Goal: Task Accomplishment & Management: Manage account settings

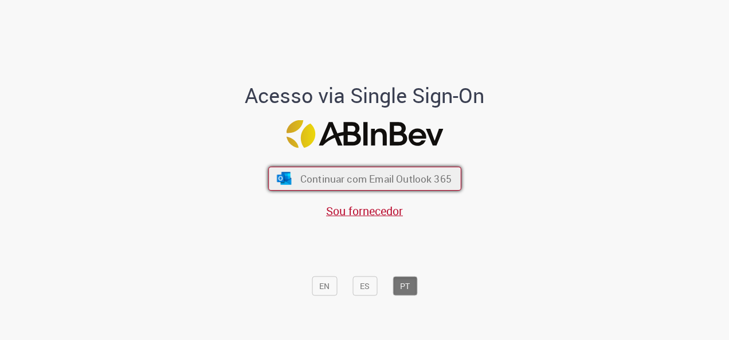
click at [355, 182] on span "Continuar com Email Outlook 365" at bounding box center [375, 179] width 151 height 13
